Goal: Answer question/provide support

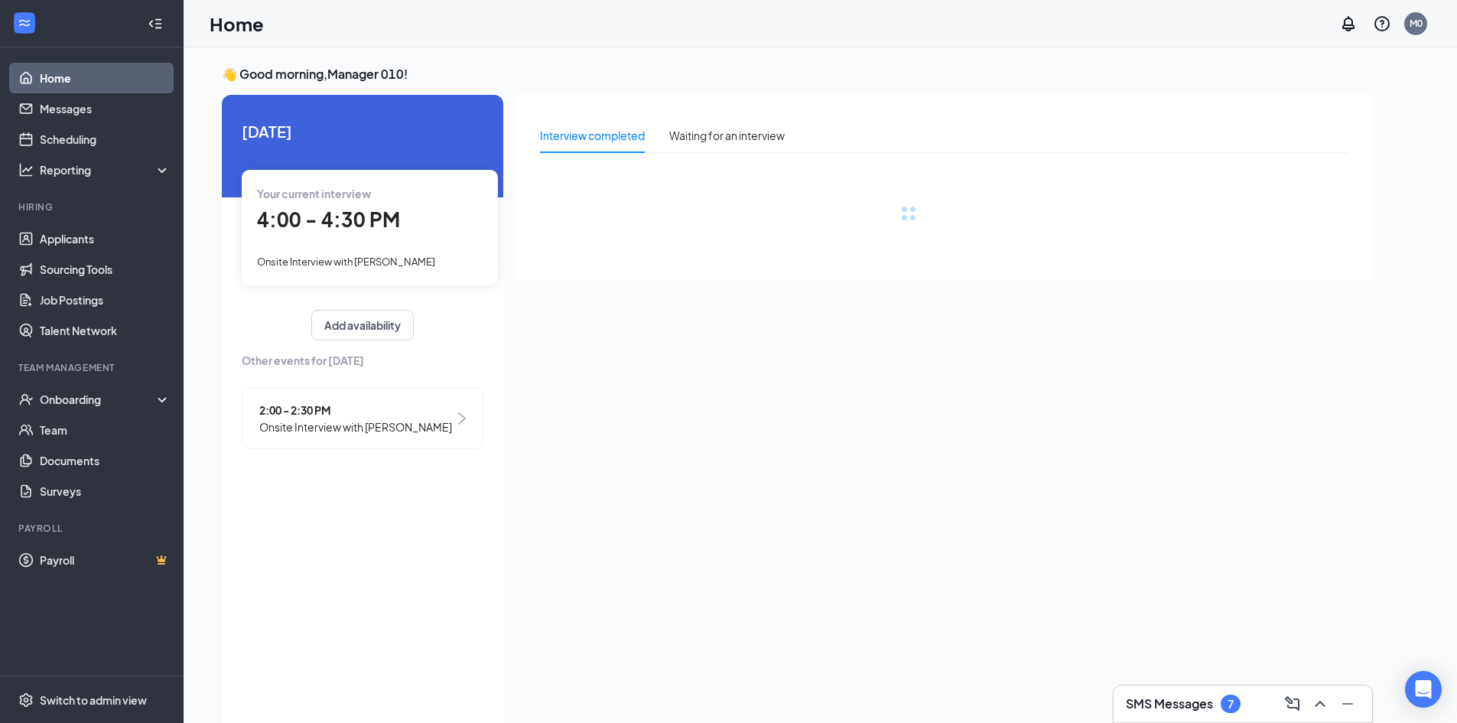
click at [1196, 696] on h3 "SMS Messages" at bounding box center [1169, 703] width 87 height 17
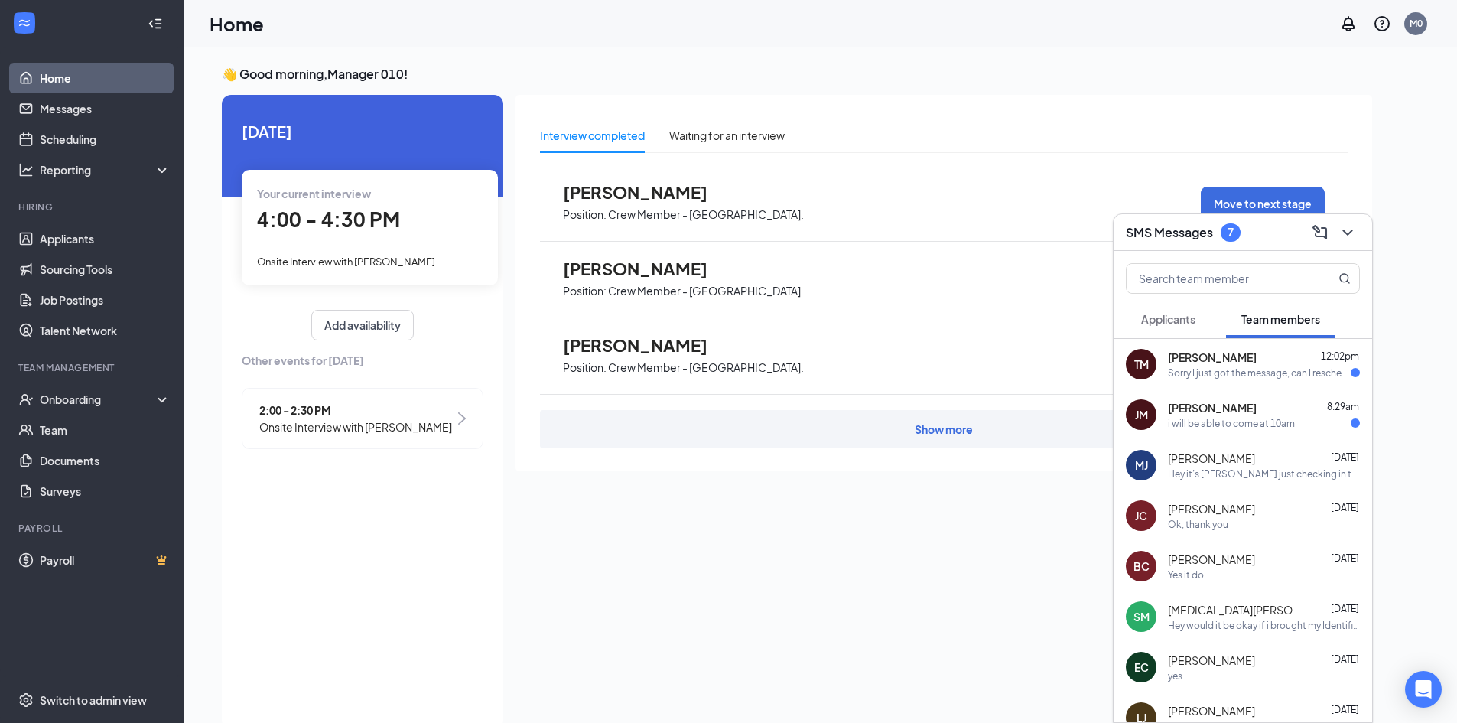
click at [1269, 418] on div "i will be able to come at 10am" at bounding box center [1231, 423] width 127 height 13
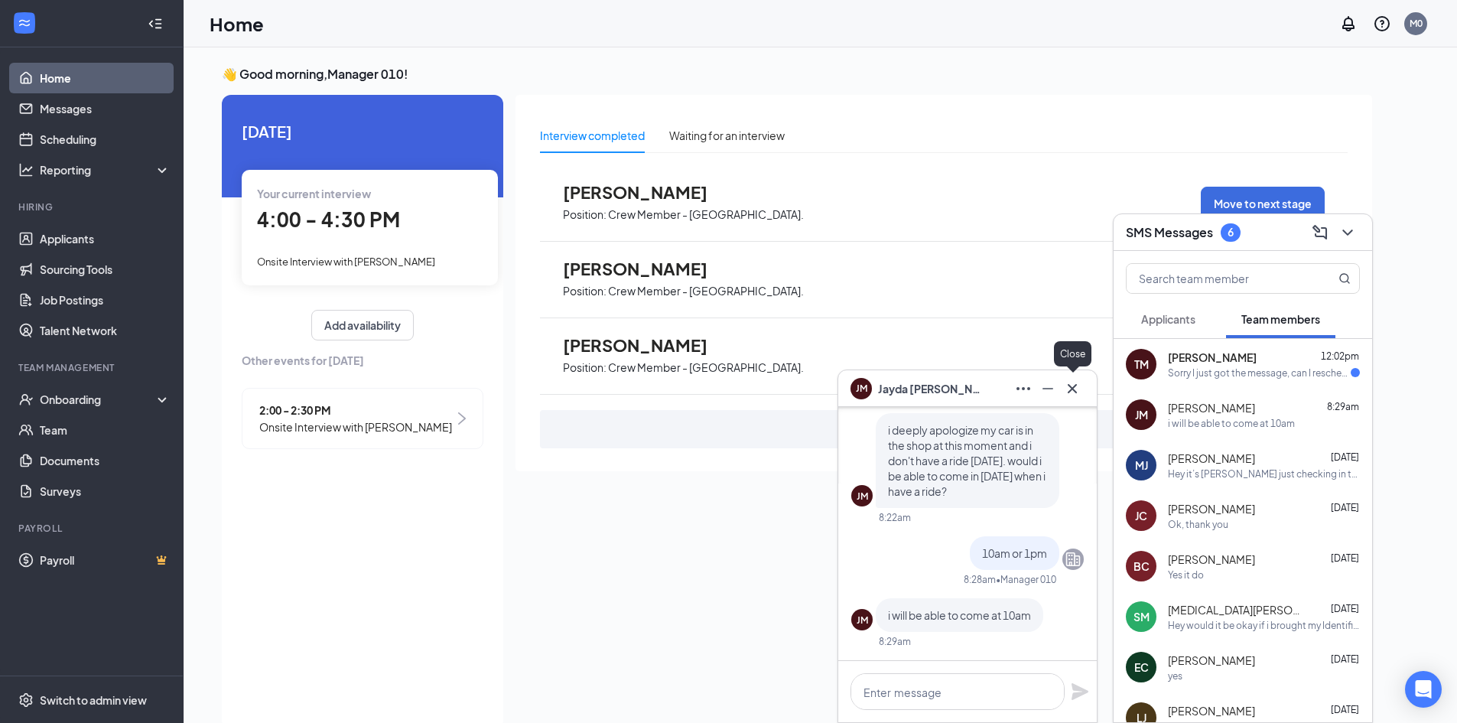
click at [1077, 386] on icon "Cross" at bounding box center [1072, 388] width 18 height 18
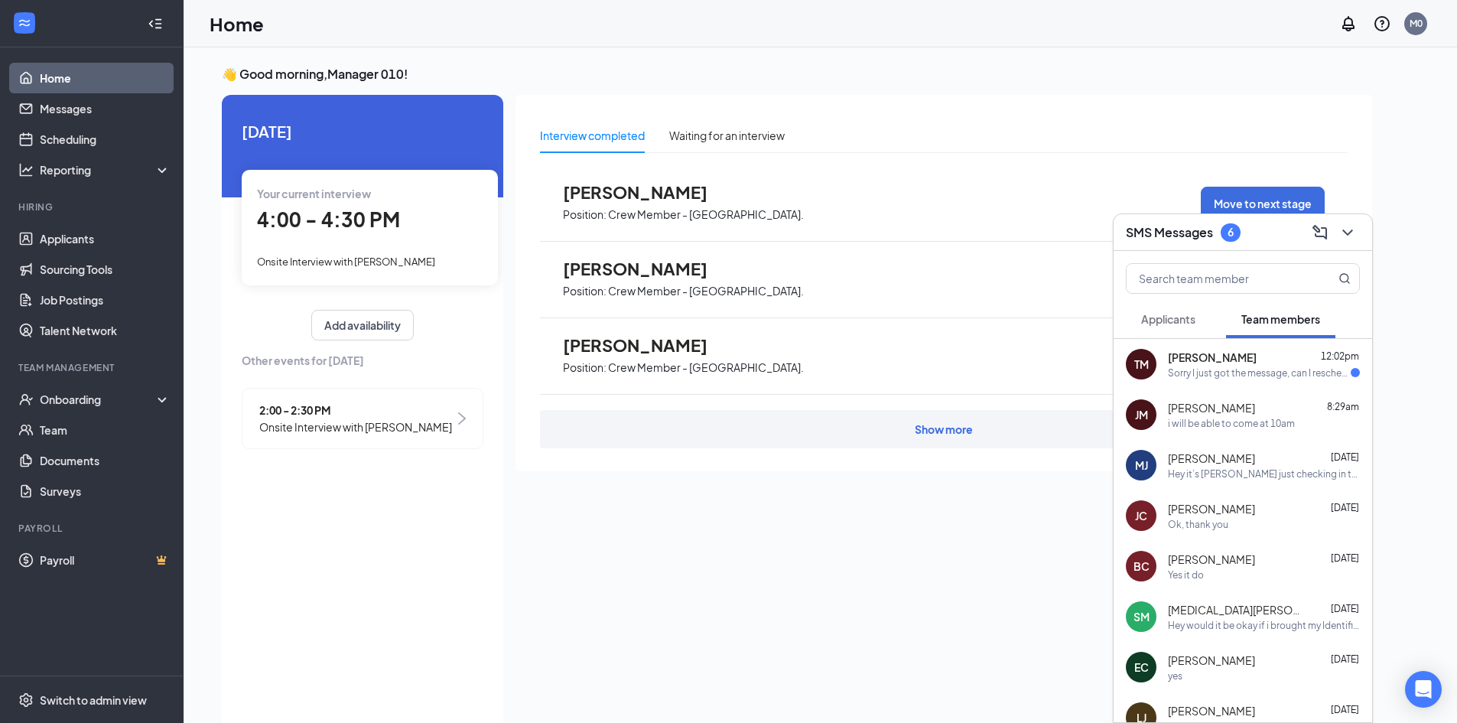
click at [1243, 363] on span "[PERSON_NAME]" at bounding box center [1212, 357] width 89 height 15
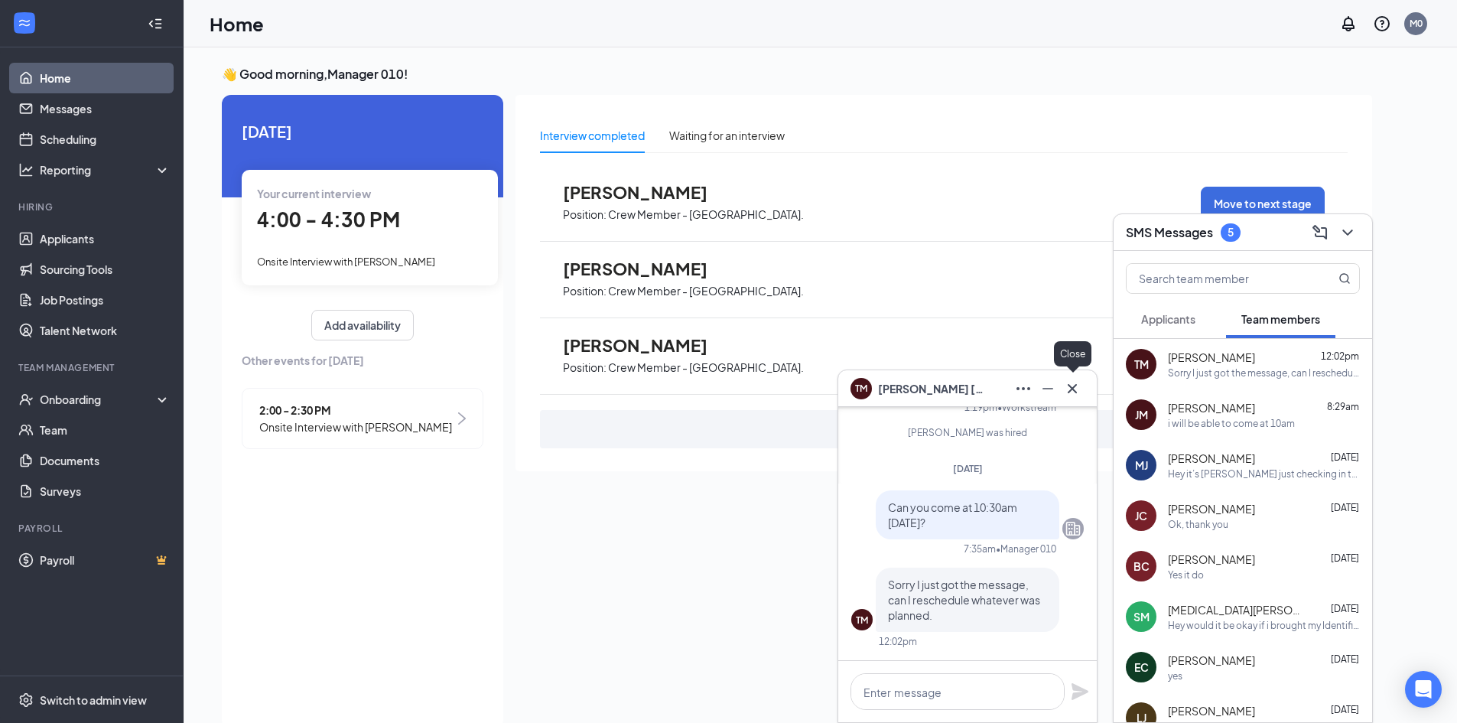
click at [1070, 389] on icon "Cross" at bounding box center [1072, 388] width 18 height 18
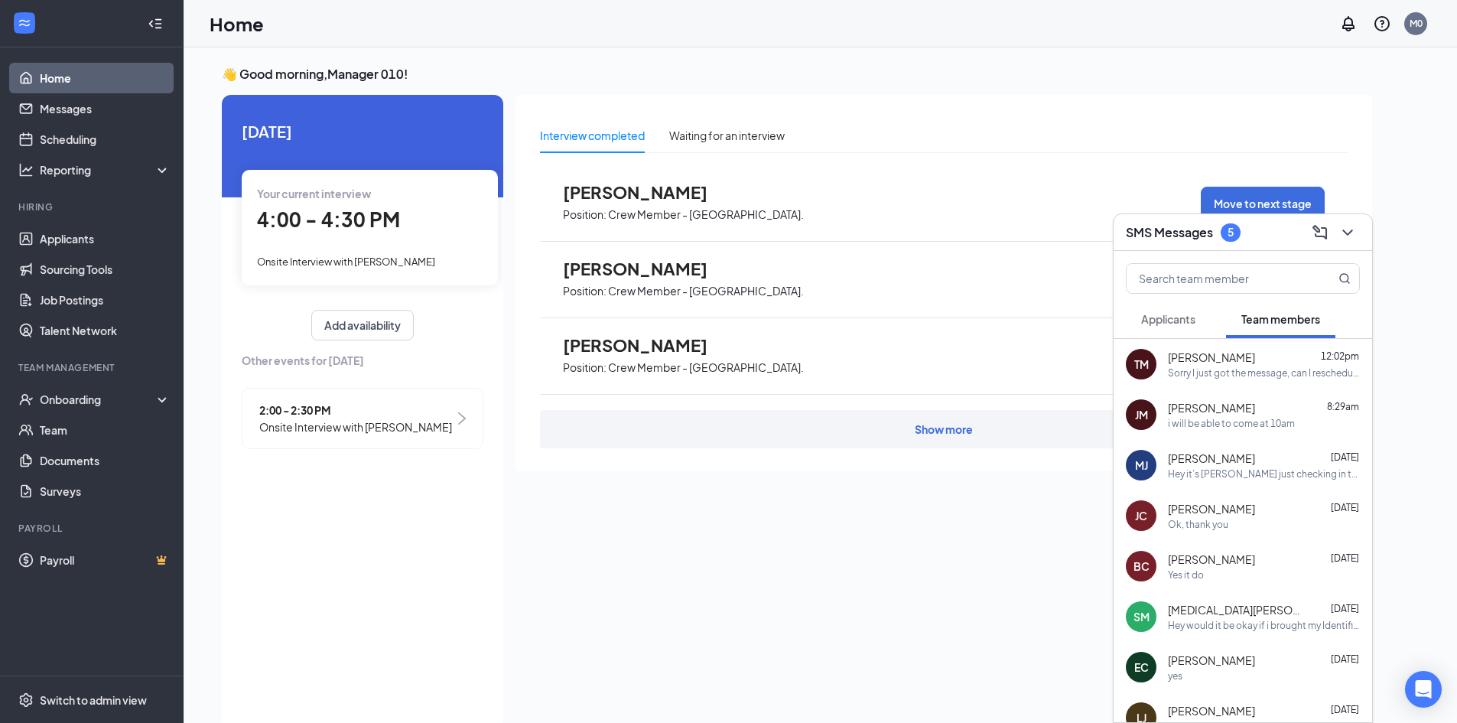
click at [1182, 327] on button "Applicants" at bounding box center [1168, 319] width 85 height 38
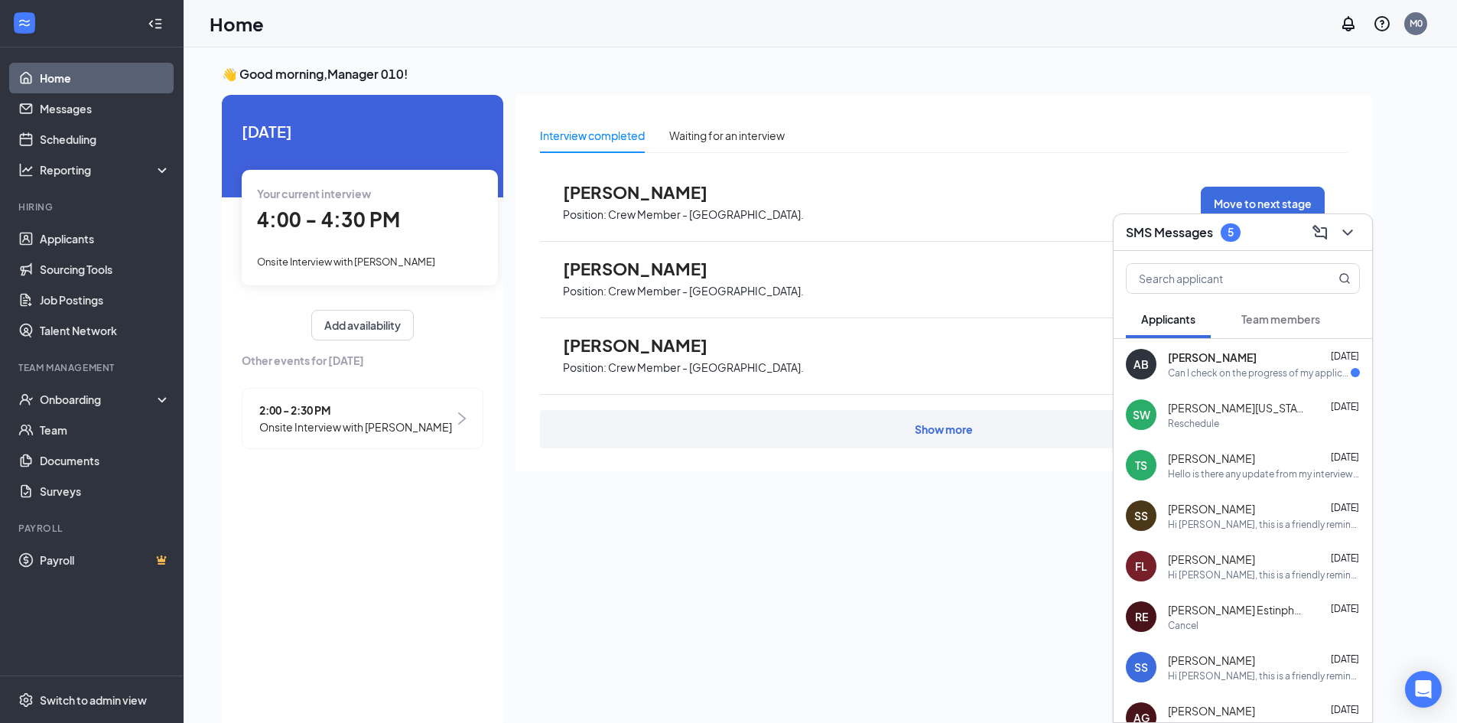
click at [1216, 366] on div "Can I check on the progress of my application?" at bounding box center [1259, 372] width 183 height 13
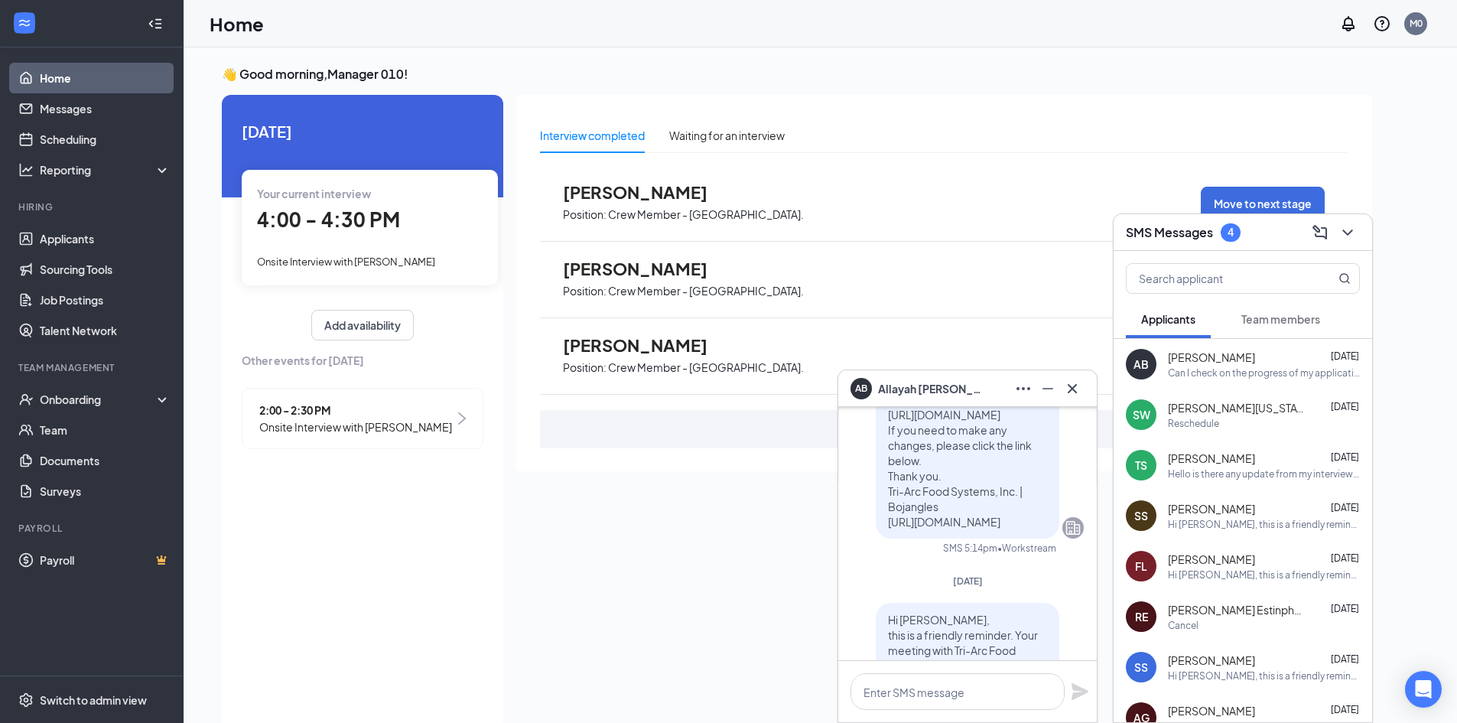
scroll to position [-1105, 0]
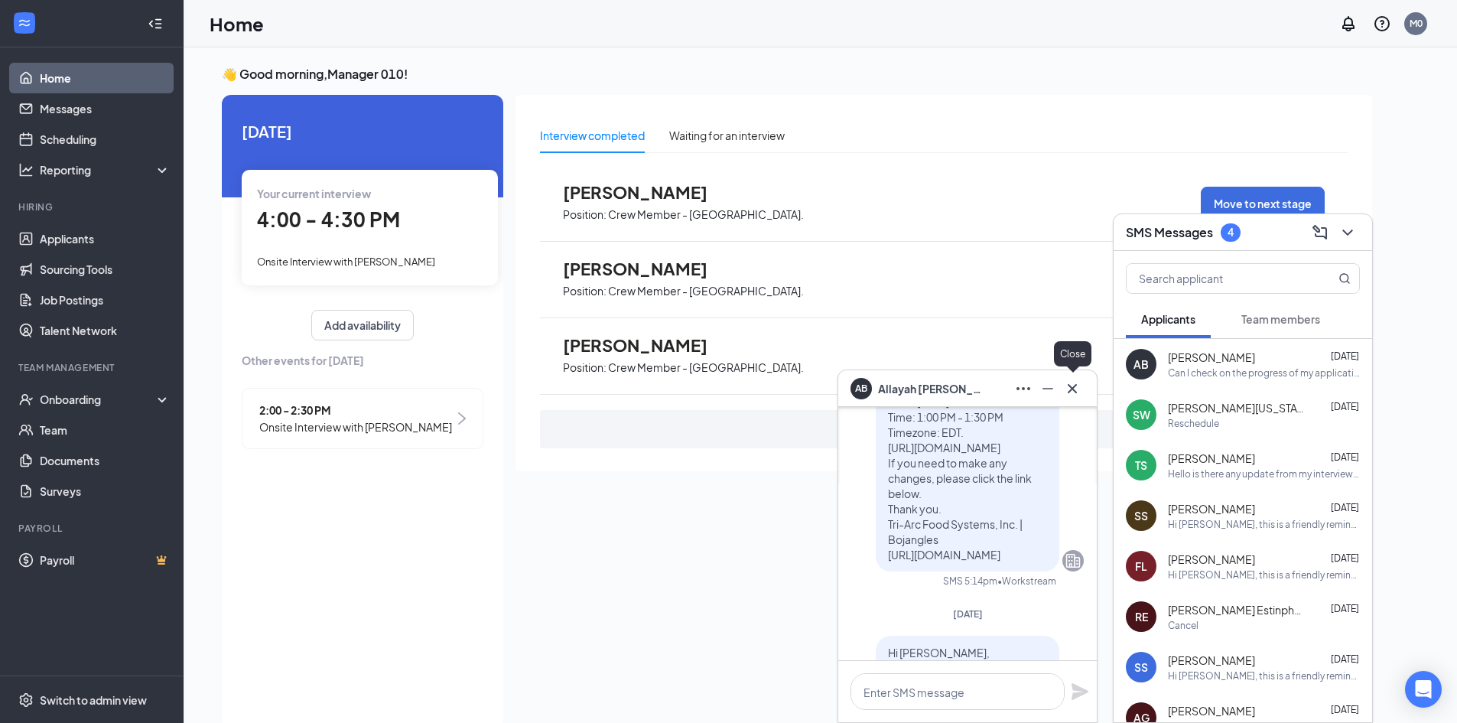
click at [1072, 390] on icon "Cross" at bounding box center [1072, 388] width 18 height 18
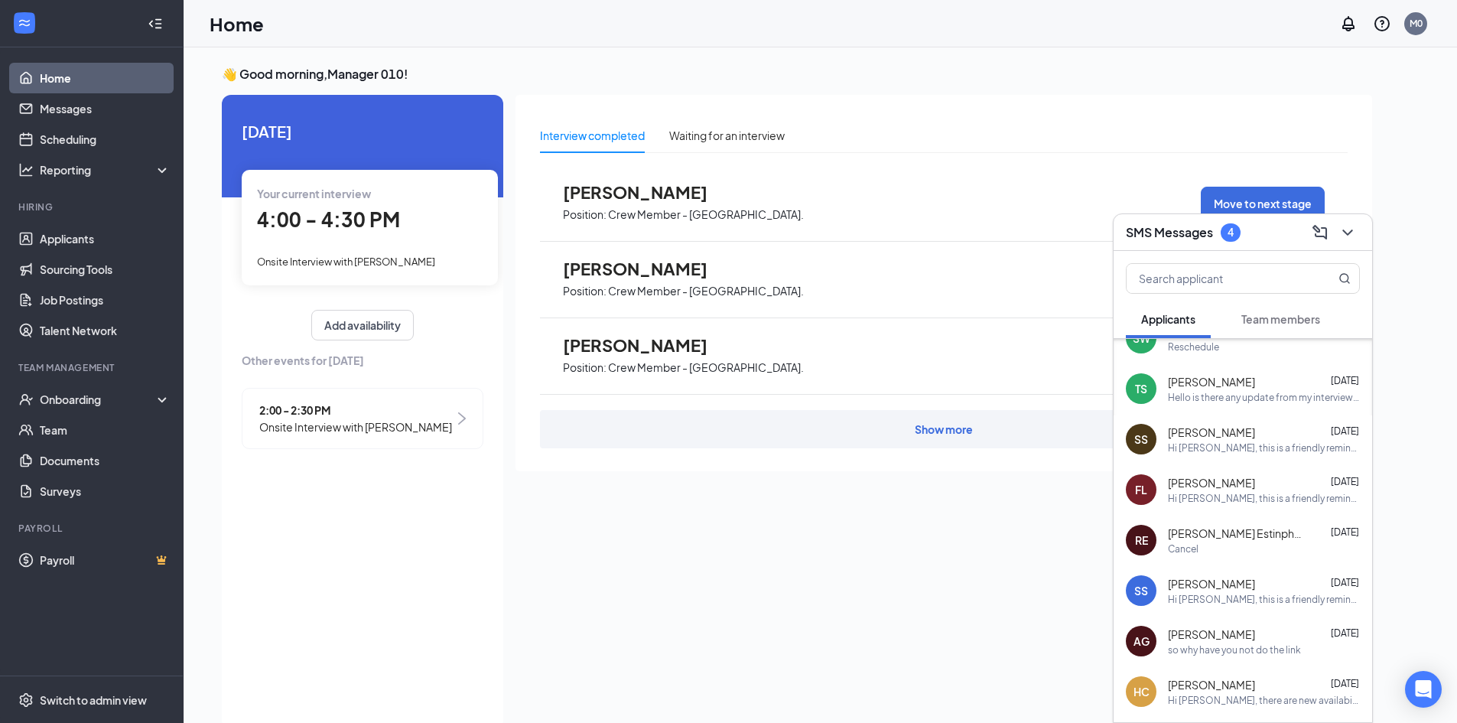
scroll to position [148, 0]
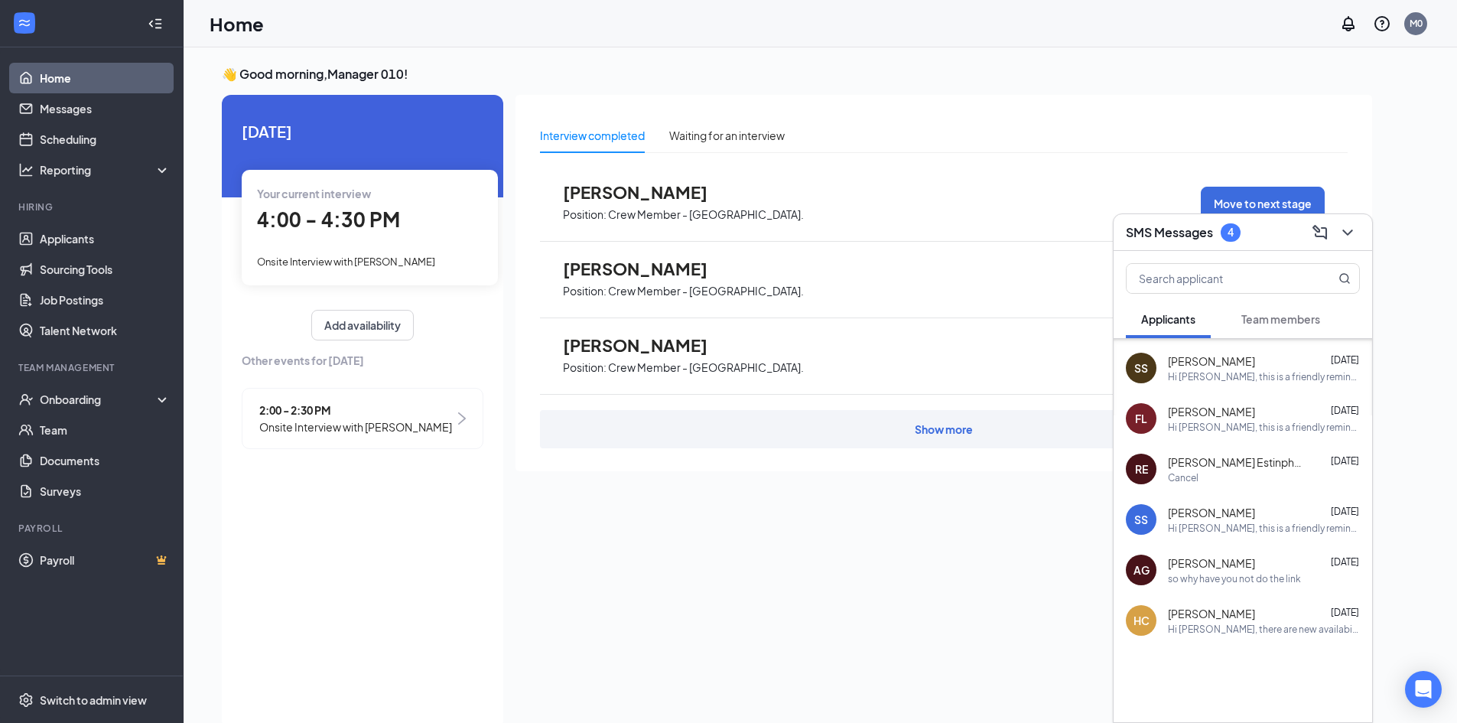
click at [1270, 317] on span "Team members" at bounding box center [1280, 319] width 79 height 14
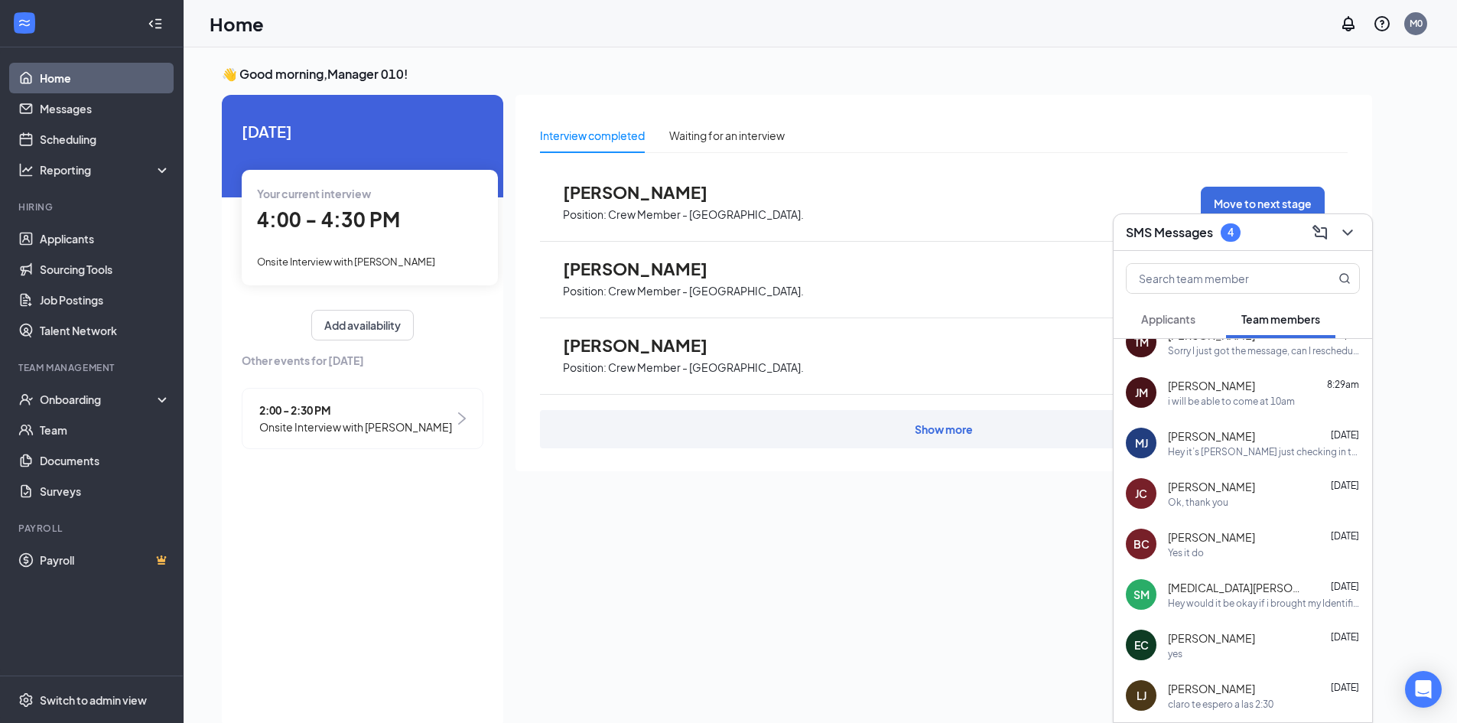
scroll to position [0, 0]
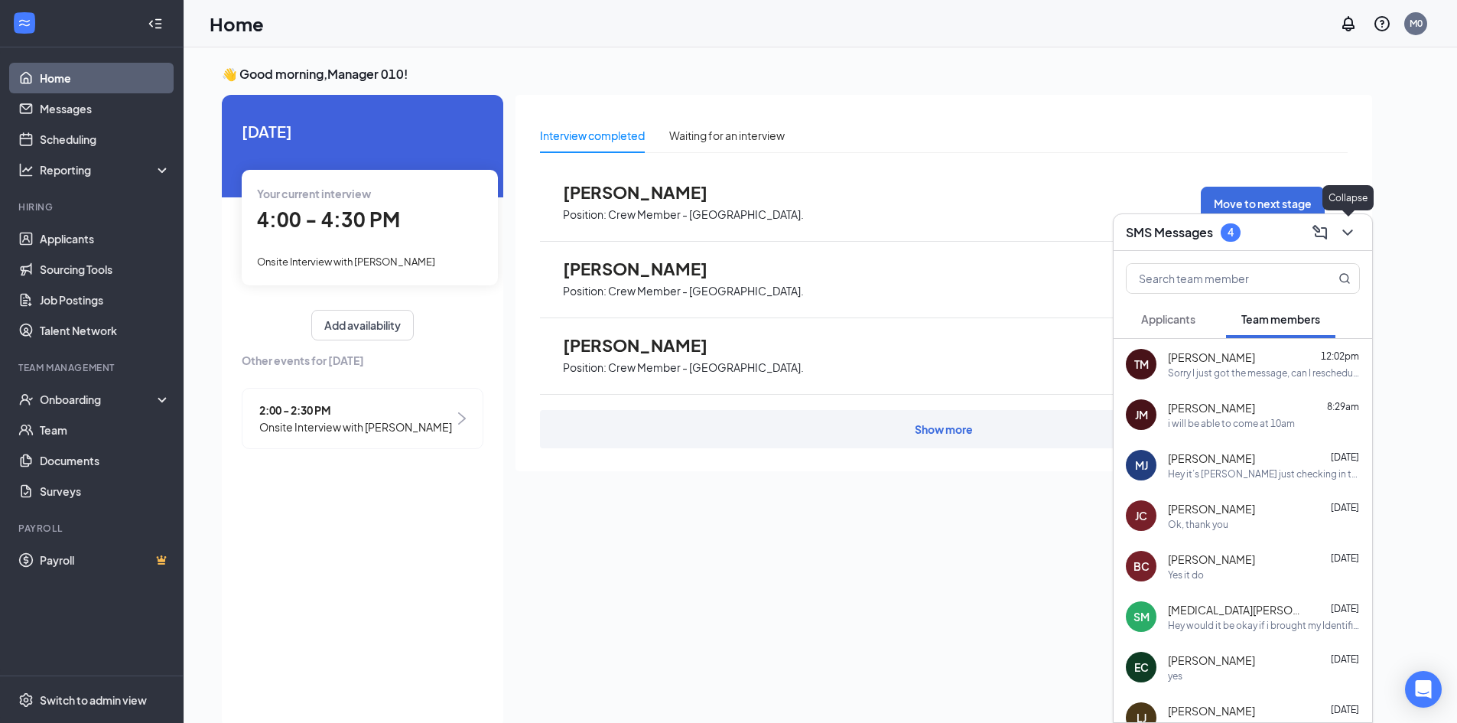
click at [1347, 227] on icon "ChevronDown" at bounding box center [1347, 232] width 18 height 18
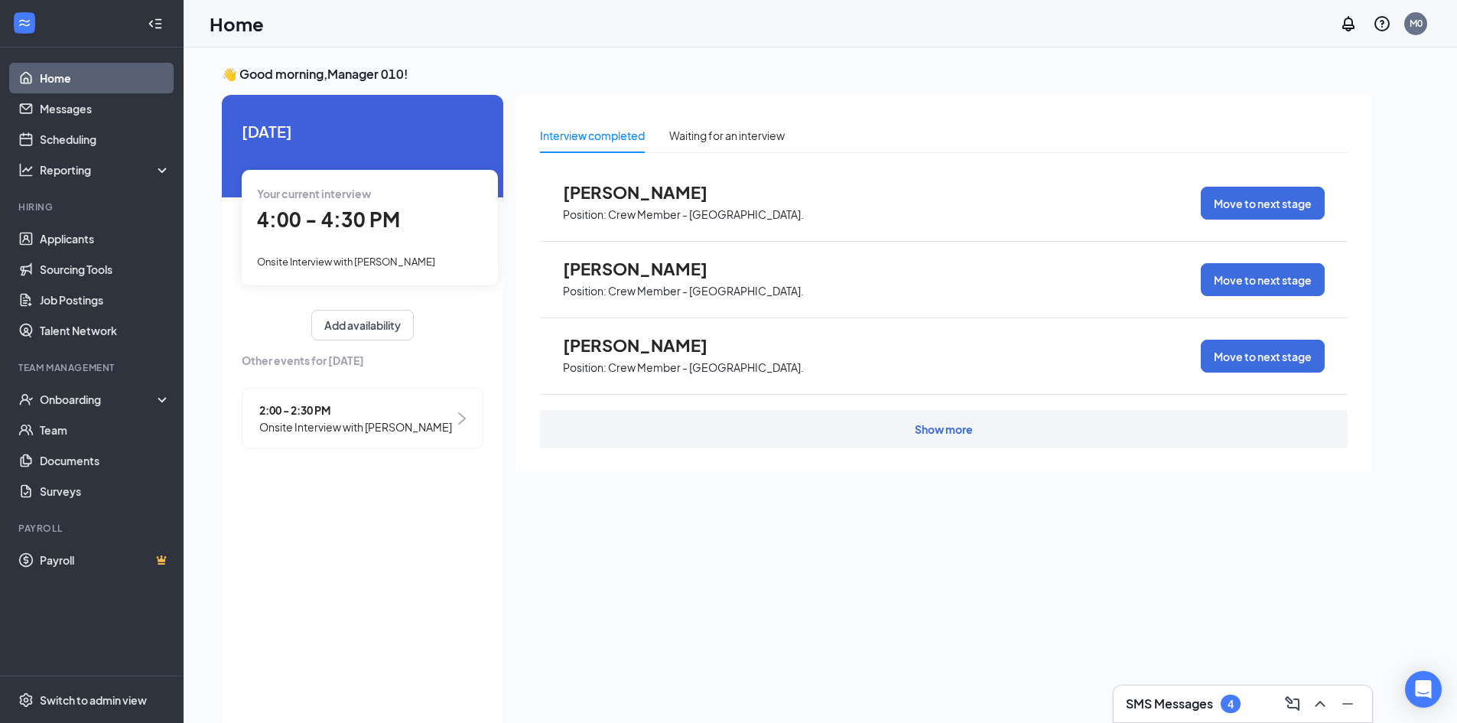
click at [398, 256] on span "Onsite Interview with [PERSON_NAME]" at bounding box center [346, 261] width 178 height 12
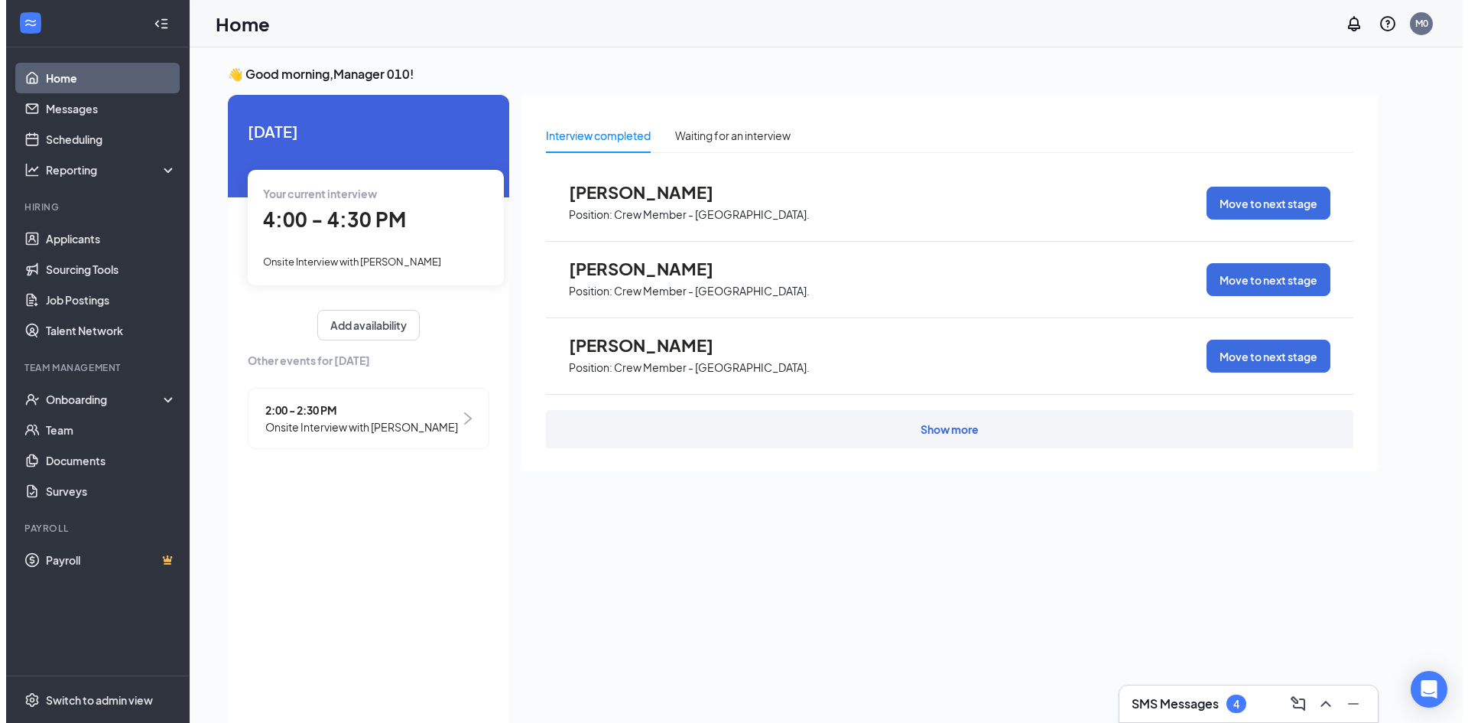
scroll to position [6, 0]
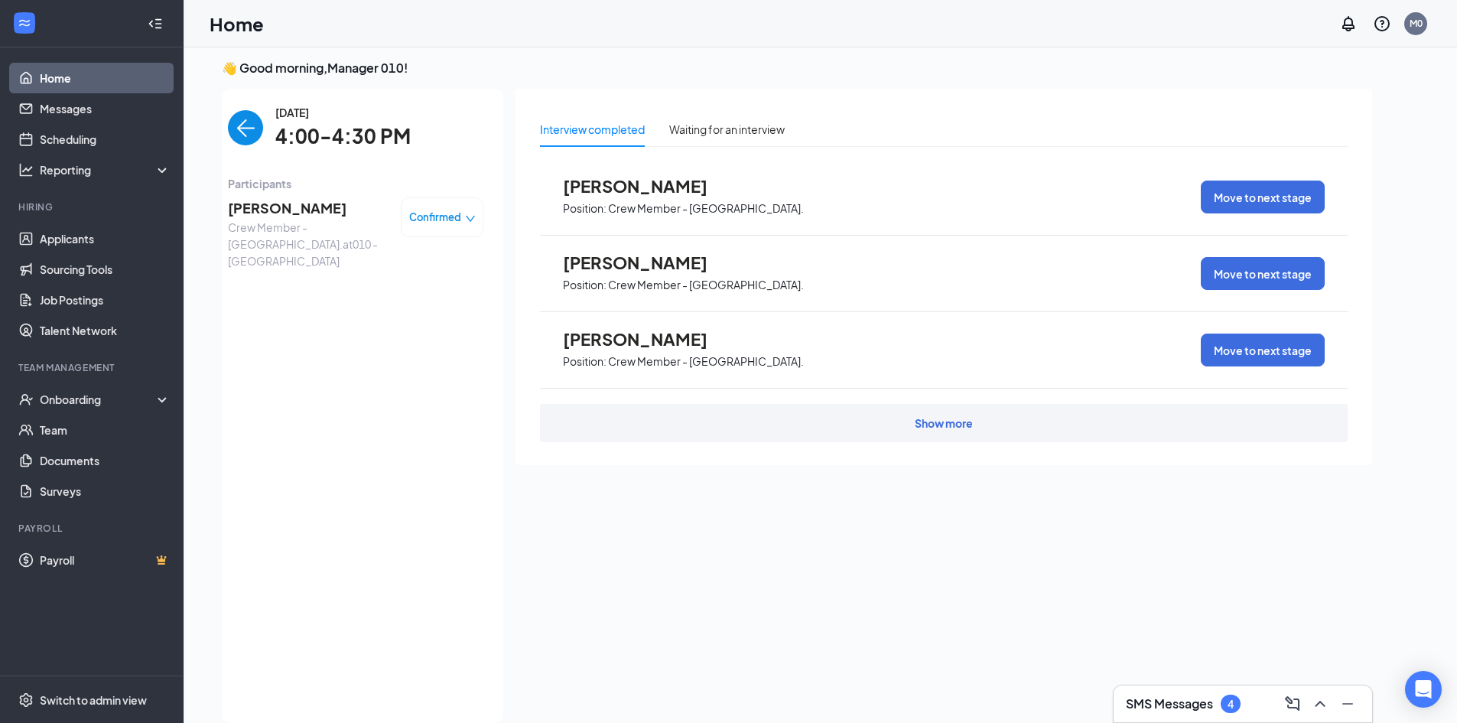
click at [248, 204] on span "[PERSON_NAME]" at bounding box center [308, 207] width 161 height 21
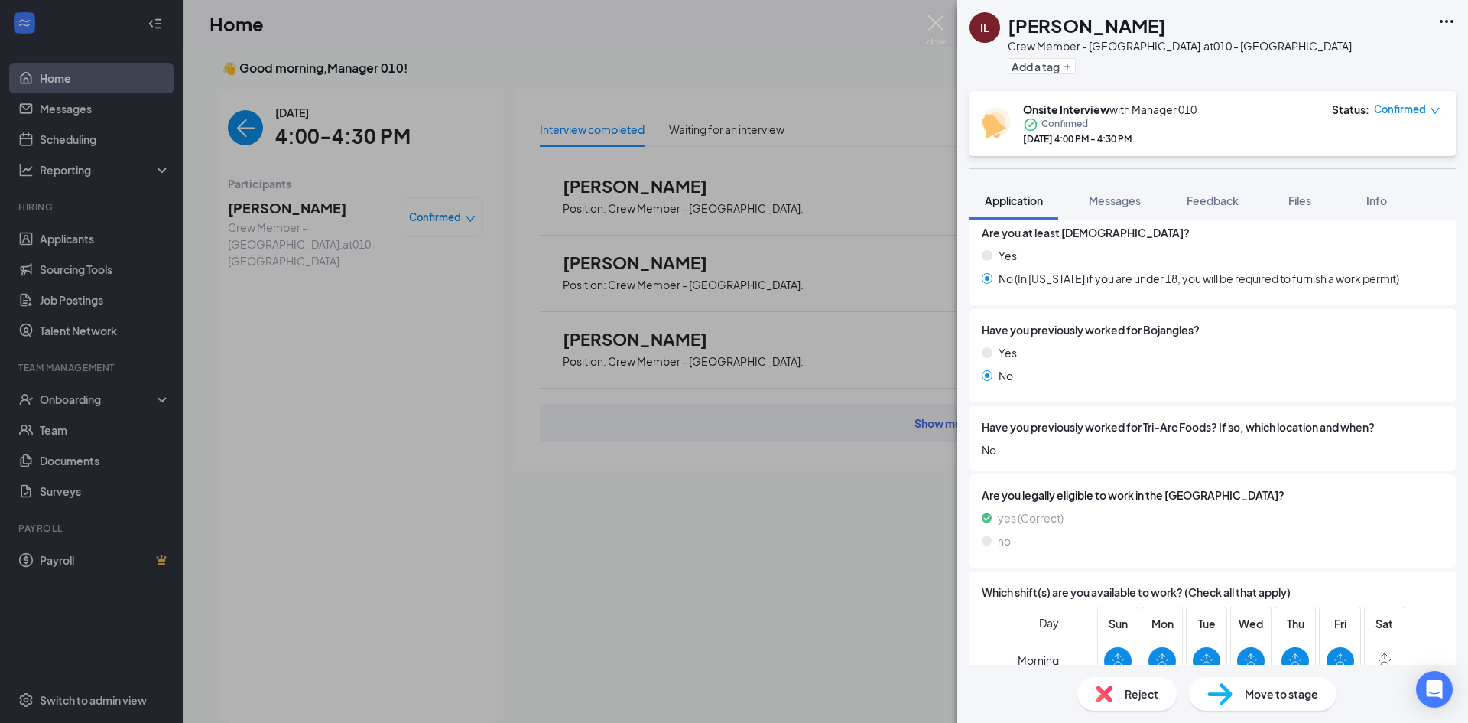
scroll to position [765, 0]
